Goal: Task Accomplishment & Management: Manage account settings

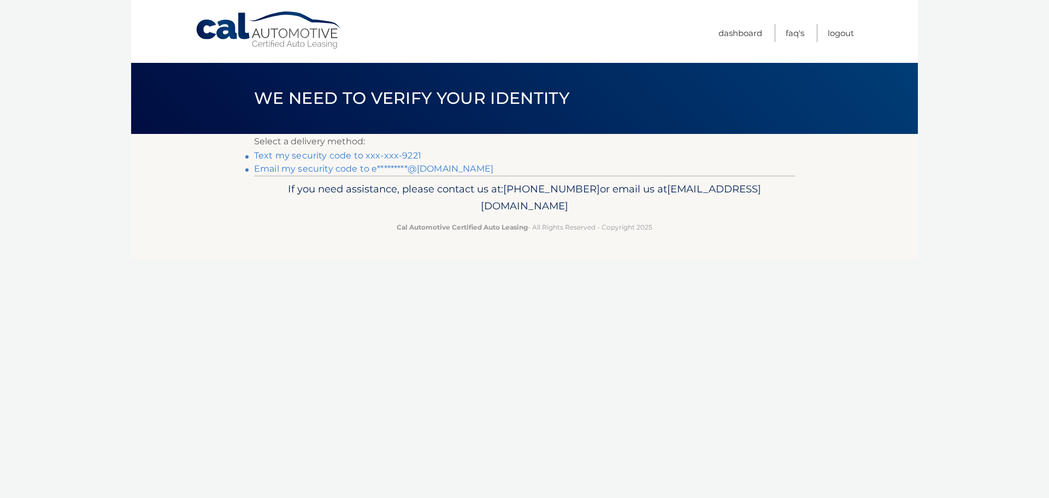
click at [375, 153] on link "Text my security code to xxx-xxx-9221" at bounding box center [337, 155] width 167 height 10
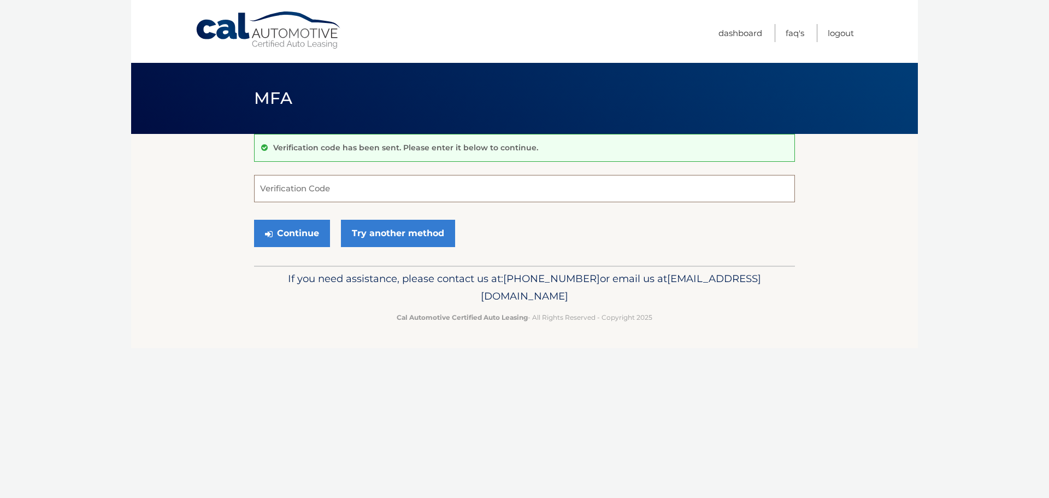
click at [295, 193] on input "Verification Code" at bounding box center [524, 188] width 541 height 27
type input "215172"
click at [289, 222] on button "Continue" at bounding box center [292, 233] width 76 height 27
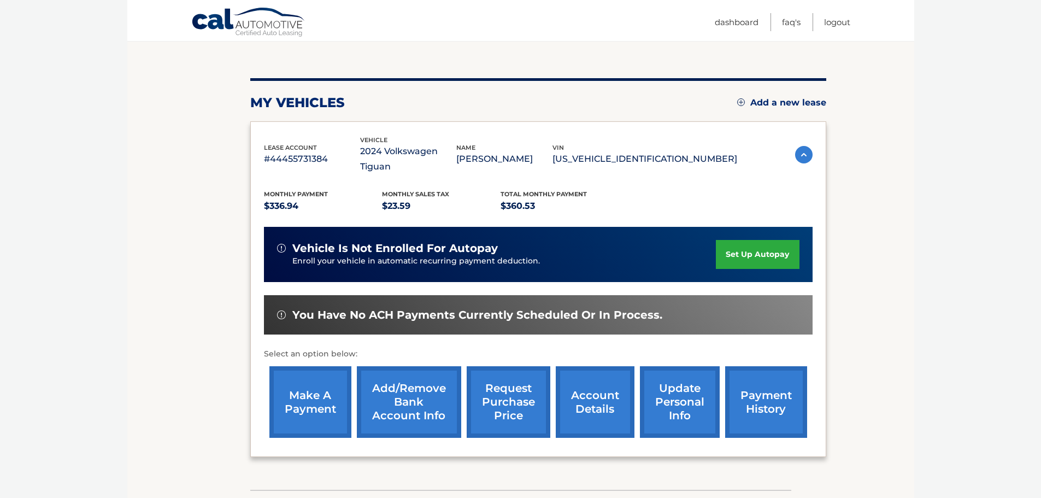
scroll to position [109, 0]
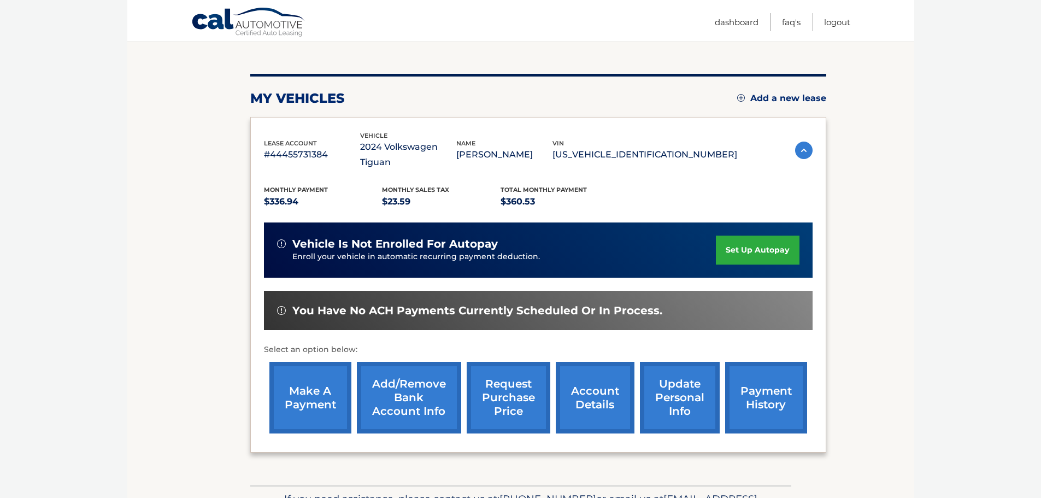
click at [730, 236] on link "set up autopay" at bounding box center [757, 250] width 83 height 29
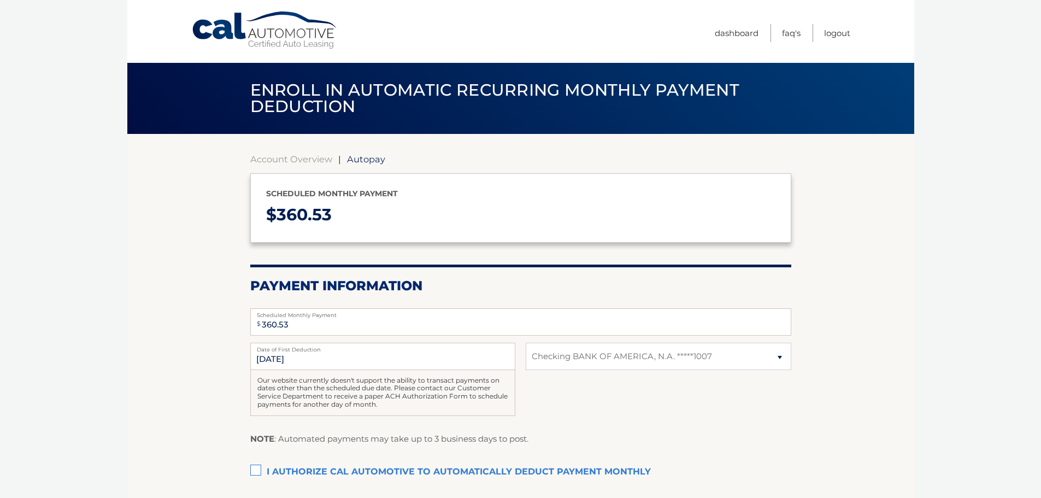
select select "ZWM1MGZkZTEtYTZjOS00ZTE1LThmNGItZDc1MDU1N2U1Mjdl"
click at [406, 353] on input "9/12/2025" at bounding box center [382, 356] width 265 height 27
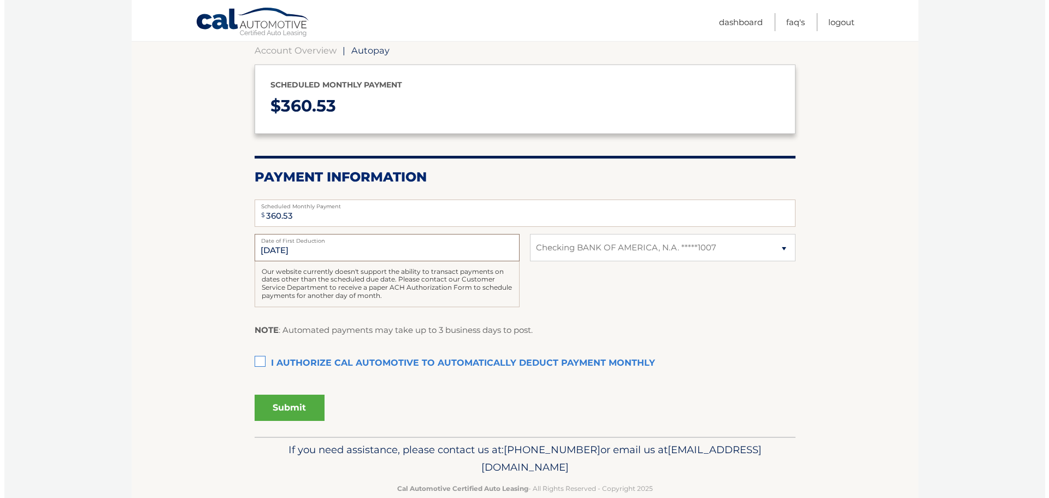
scroll to position [109, 0]
click at [249, 360] on section "Account Overview | Autopay Scheduled monthly payment $ 360.53 Payment Informati…" at bounding box center [520, 231] width 787 height 412
click at [255, 361] on label "I authorize cal automotive to automatically deduct payment monthly This checkbo…" at bounding box center [520, 363] width 541 height 22
click at [0, 0] on input "I authorize cal automotive to automatically deduct payment monthly This checkbo…" at bounding box center [0, 0] width 0 height 0
click at [292, 401] on button "Submit" at bounding box center [285, 407] width 70 height 26
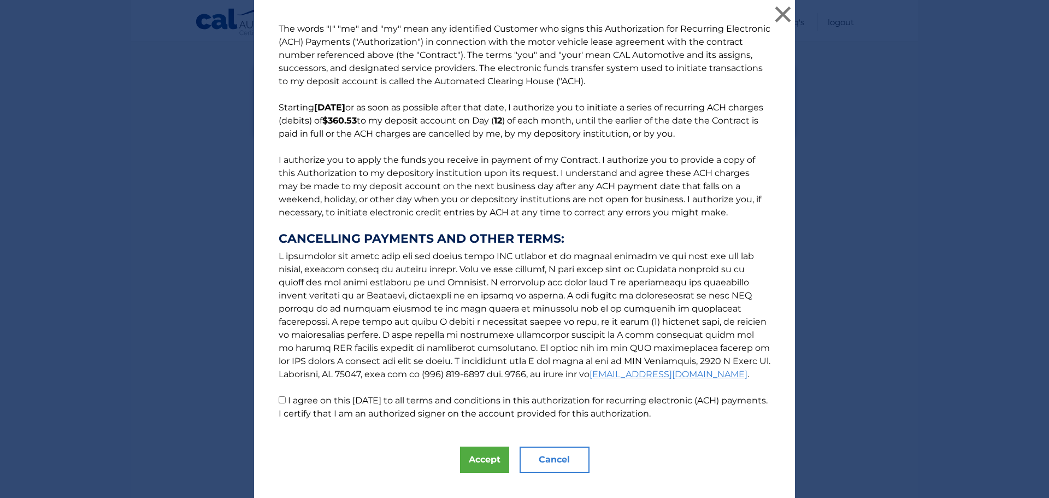
click at [273, 402] on p "The words "I" "me" and "my" mean any identified Customer who signs this Authori…" at bounding box center [525, 221] width 514 height 398
click at [279, 398] on input "I agree on this 09/11/2025 to all terms and conditions in this authorization fo…" at bounding box center [282, 399] width 7 height 7
checkbox input "true"
click at [463, 459] on button "Accept" at bounding box center [484, 460] width 49 height 26
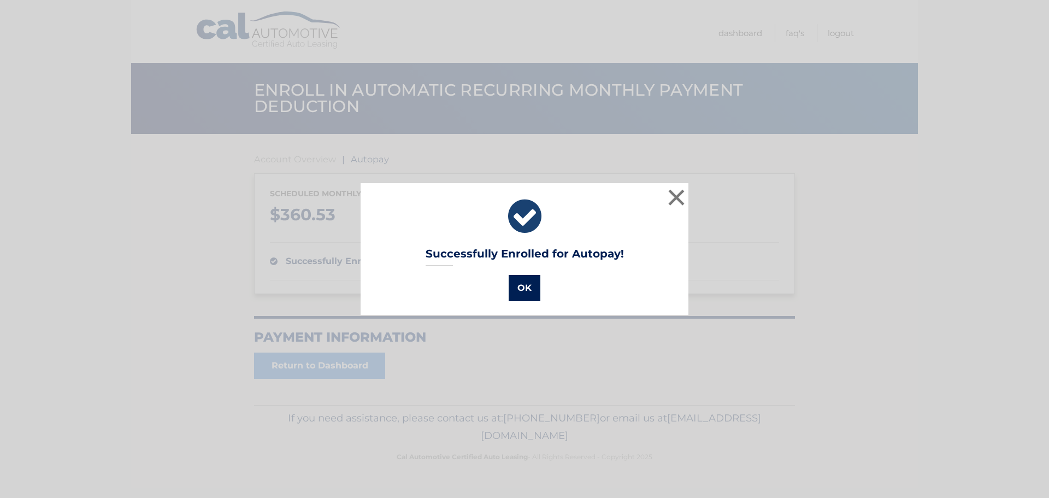
click at [511, 292] on button "OK" at bounding box center [525, 288] width 32 height 26
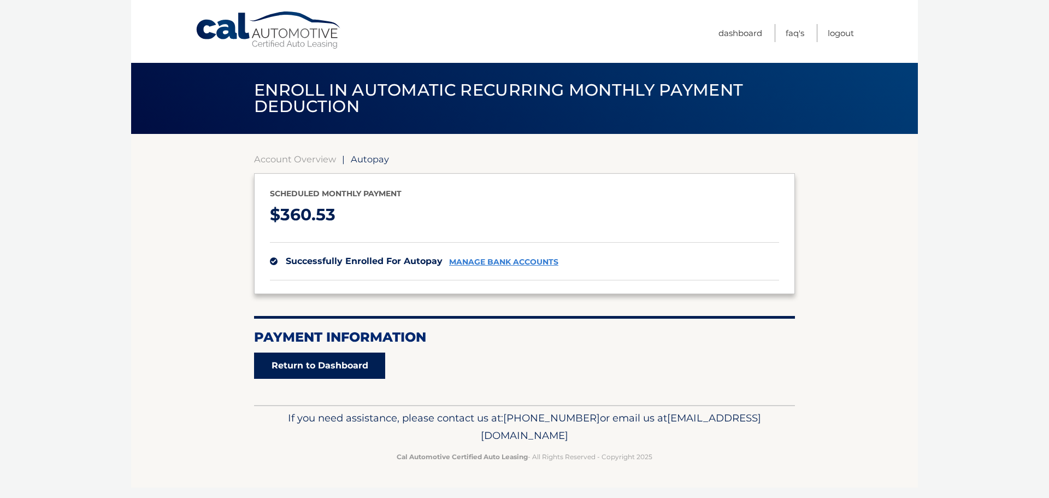
click at [342, 372] on link "Return to Dashboard" at bounding box center [319, 366] width 131 height 26
